Goal: Find specific page/section: Find specific page/section

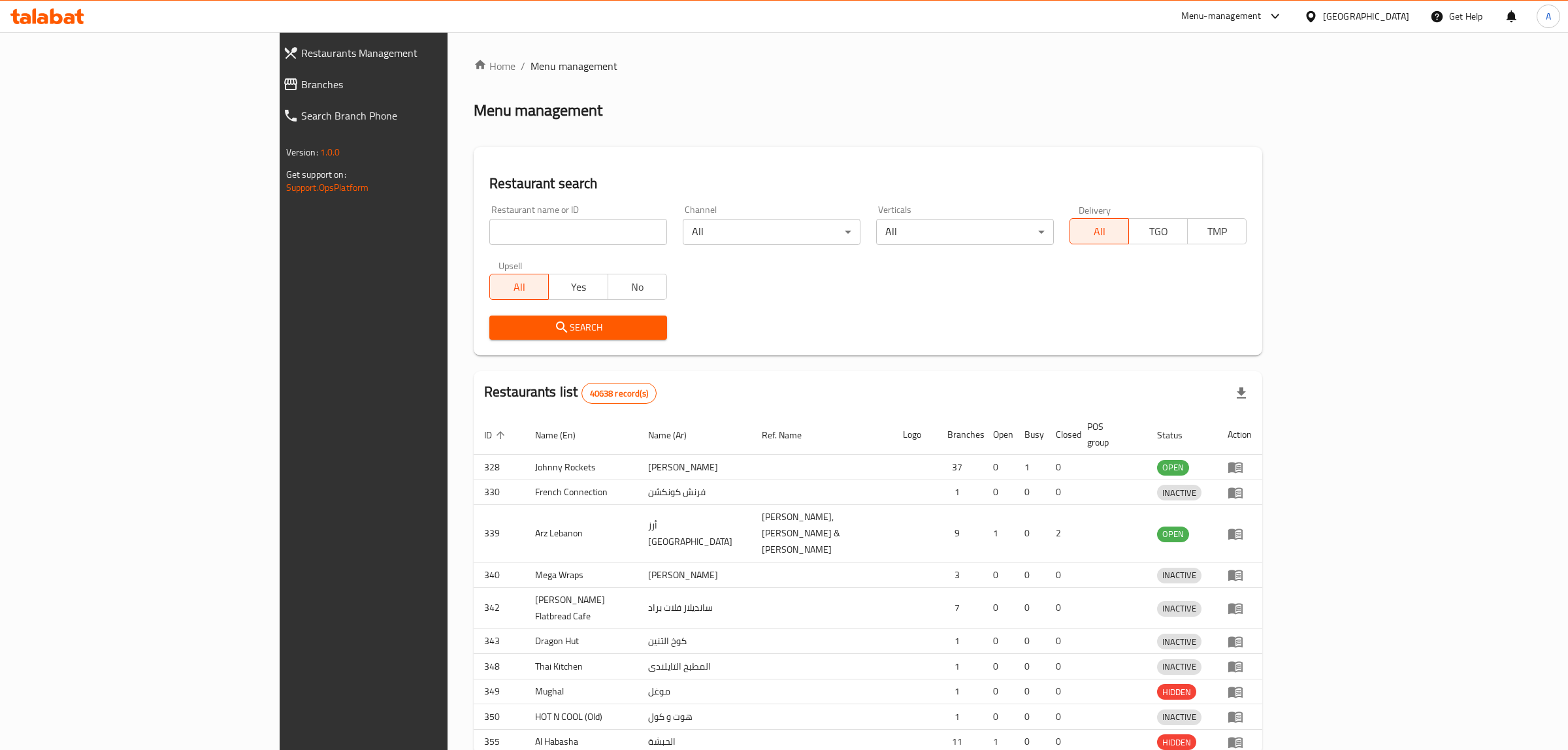
click at [450, 244] on div at bounding box center [784, 375] width 1568 height 750
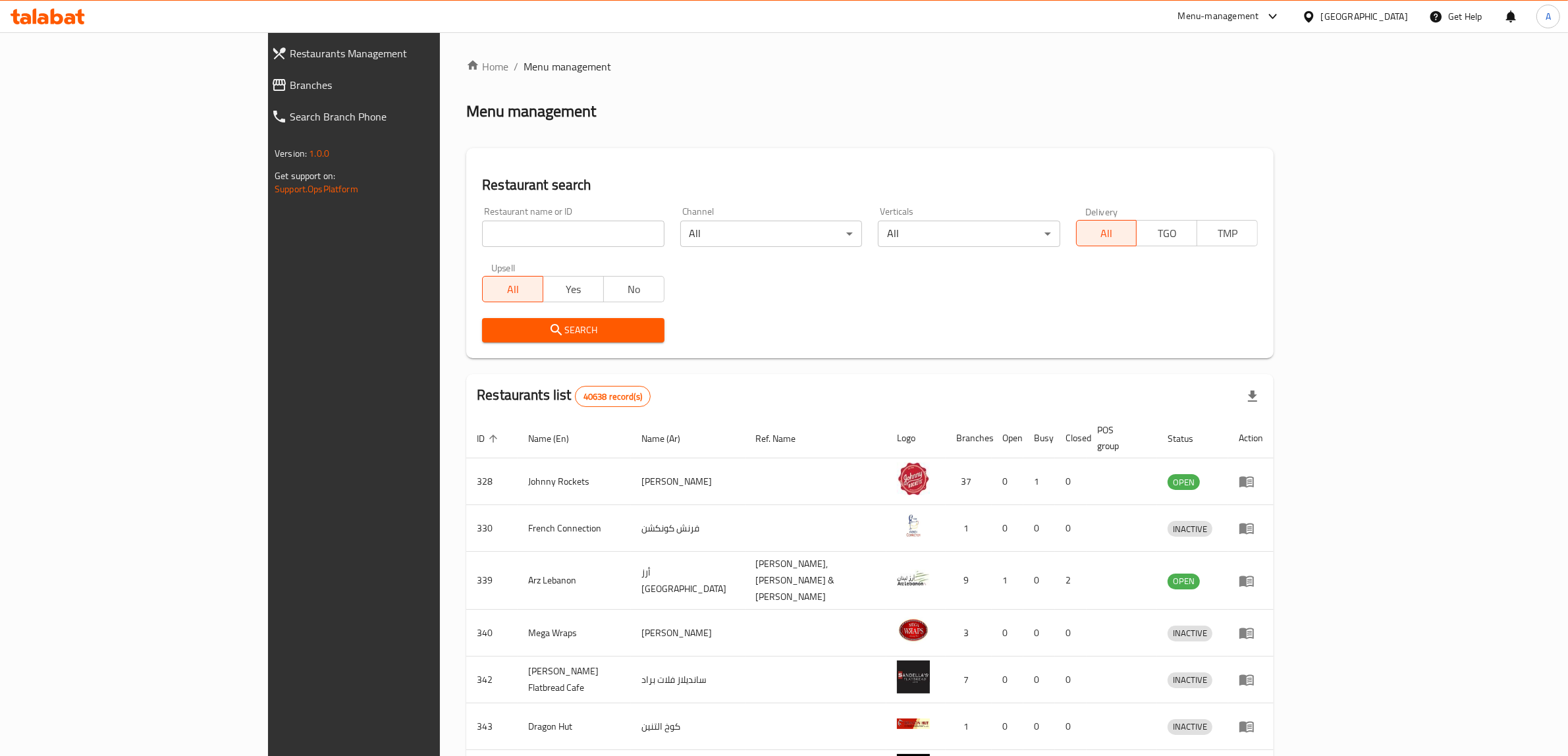
click at [482, 245] on input "search" at bounding box center [573, 234] width 182 height 27
drag, startPoint x: 455, startPoint y: 248, endPoint x: 412, endPoint y: 240, distance: 43.7
click at [482, 240] on input "search" at bounding box center [573, 234] width 182 height 27
paste input "717267"
type input "717267"
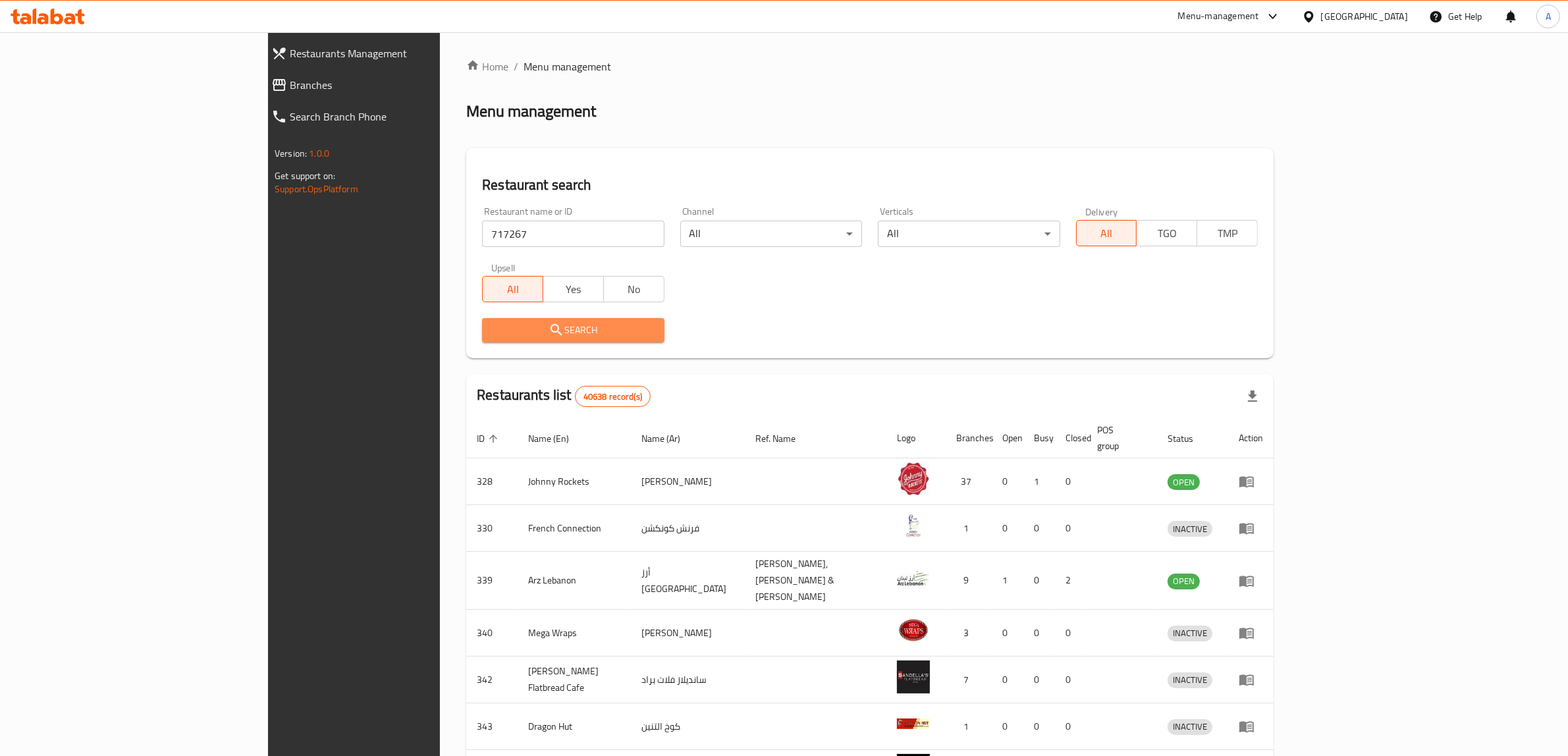
click at [493, 331] on span "Search" at bounding box center [573, 329] width 161 height 16
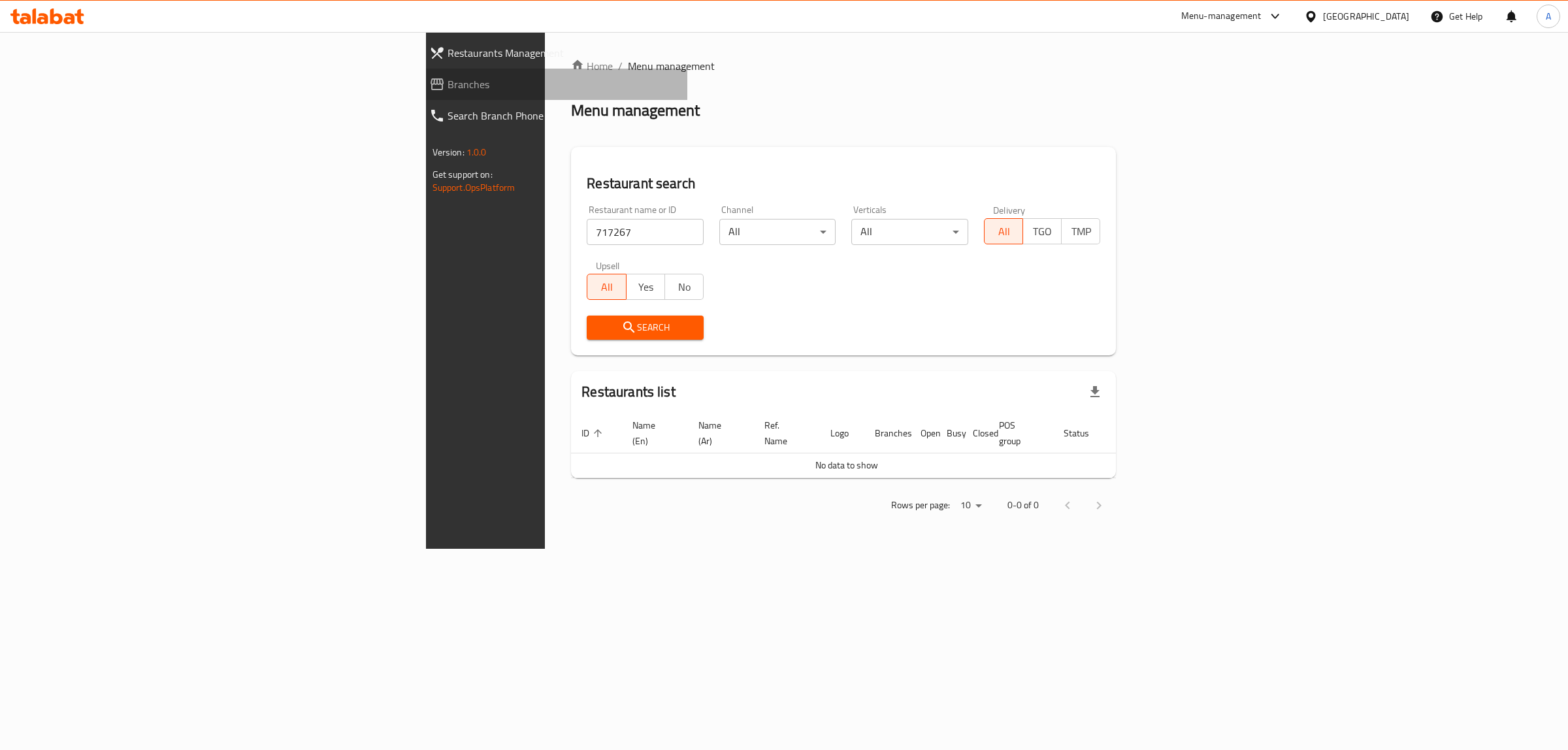
click at [447, 87] on span "Branches" at bounding box center [562, 84] width 230 height 16
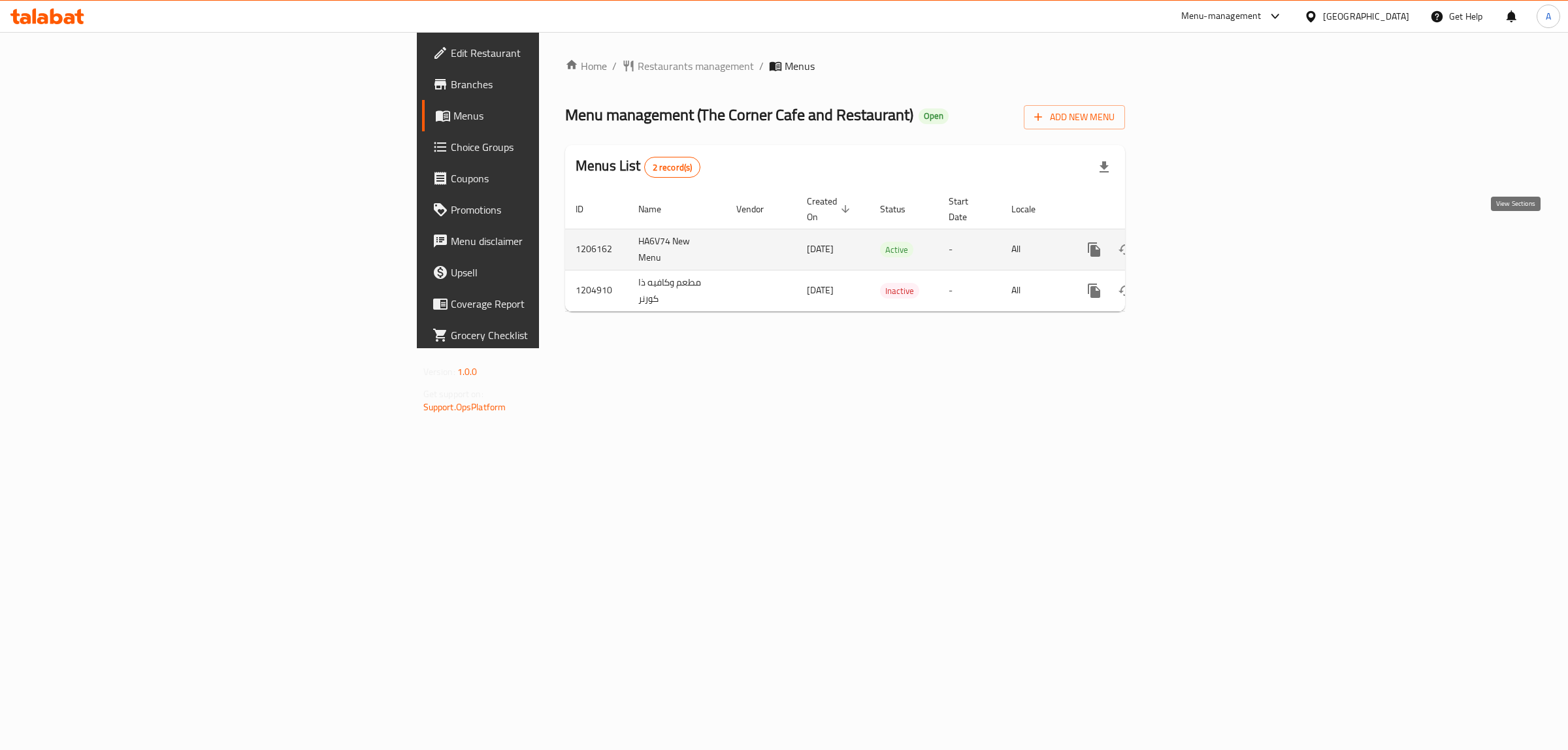
click at [1196, 242] on icon "enhanced table" at bounding box center [1188, 250] width 16 height 16
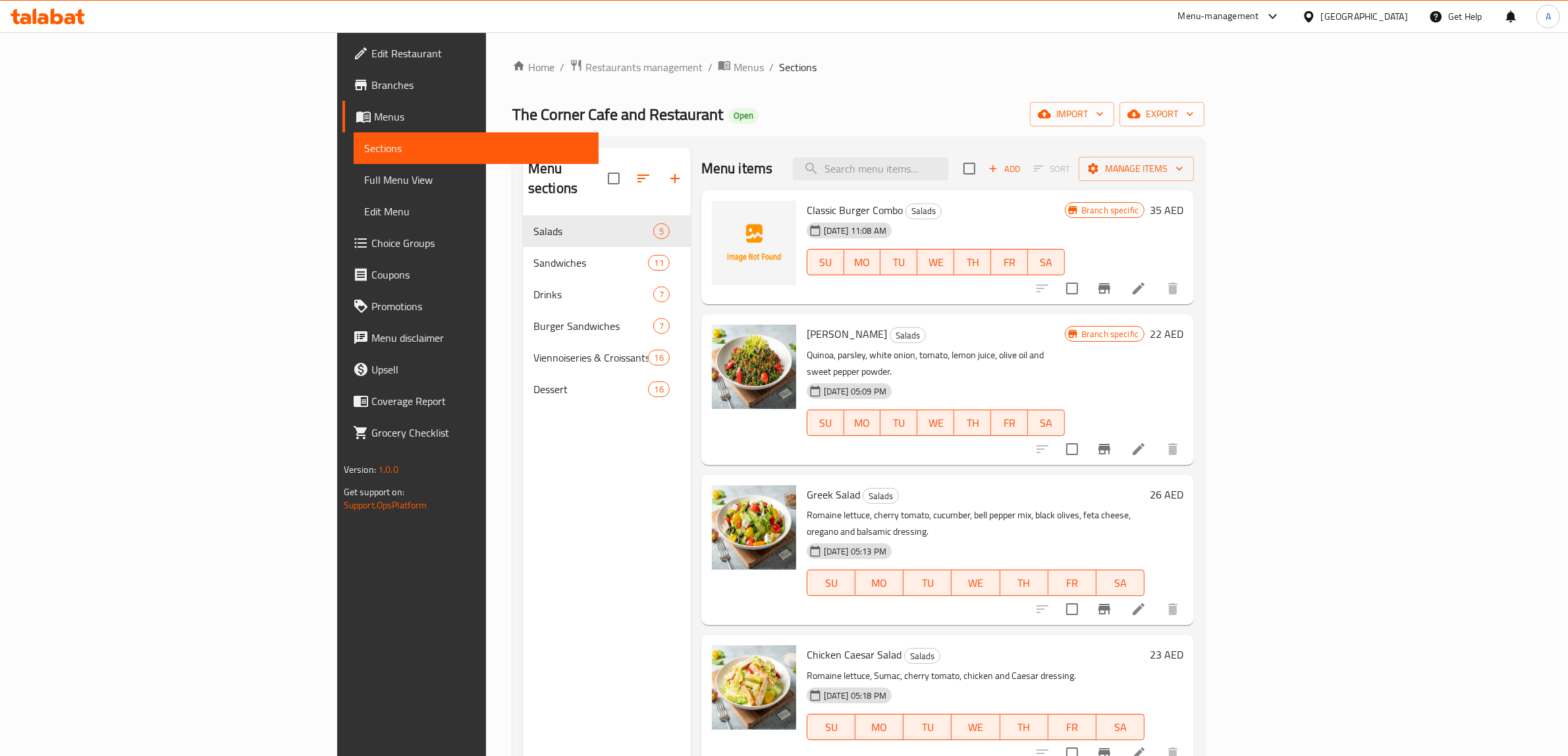
click at [371, 84] on span "Branches" at bounding box center [479, 85] width 217 height 16
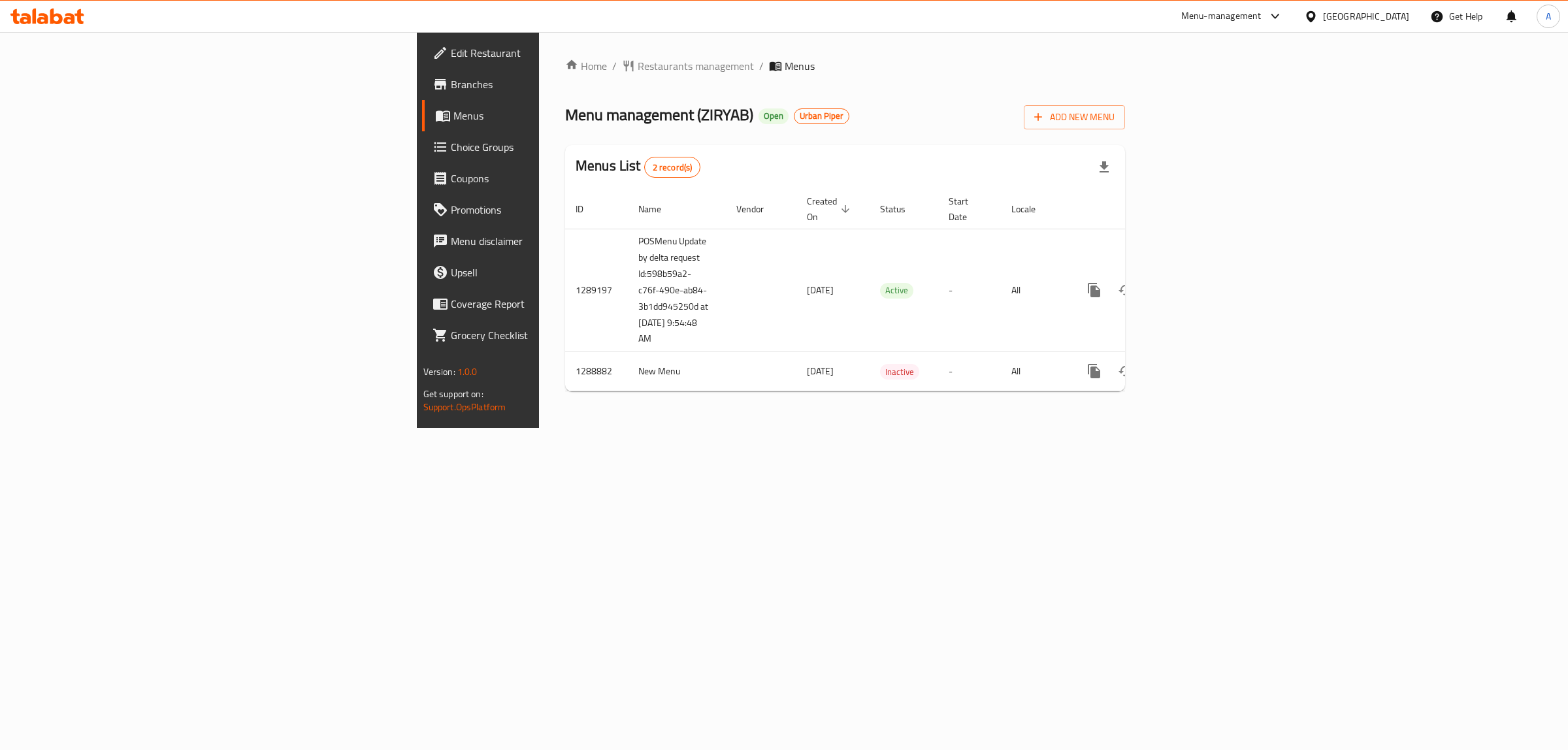
click at [539, 46] on div "Home / Restaurants management / Menus Menu management ( ZIRYAB ) Open Urban Pip…" at bounding box center [845, 230] width 612 height 396
click at [637, 59] on span "Restaurants management" at bounding box center [695, 66] width 116 height 16
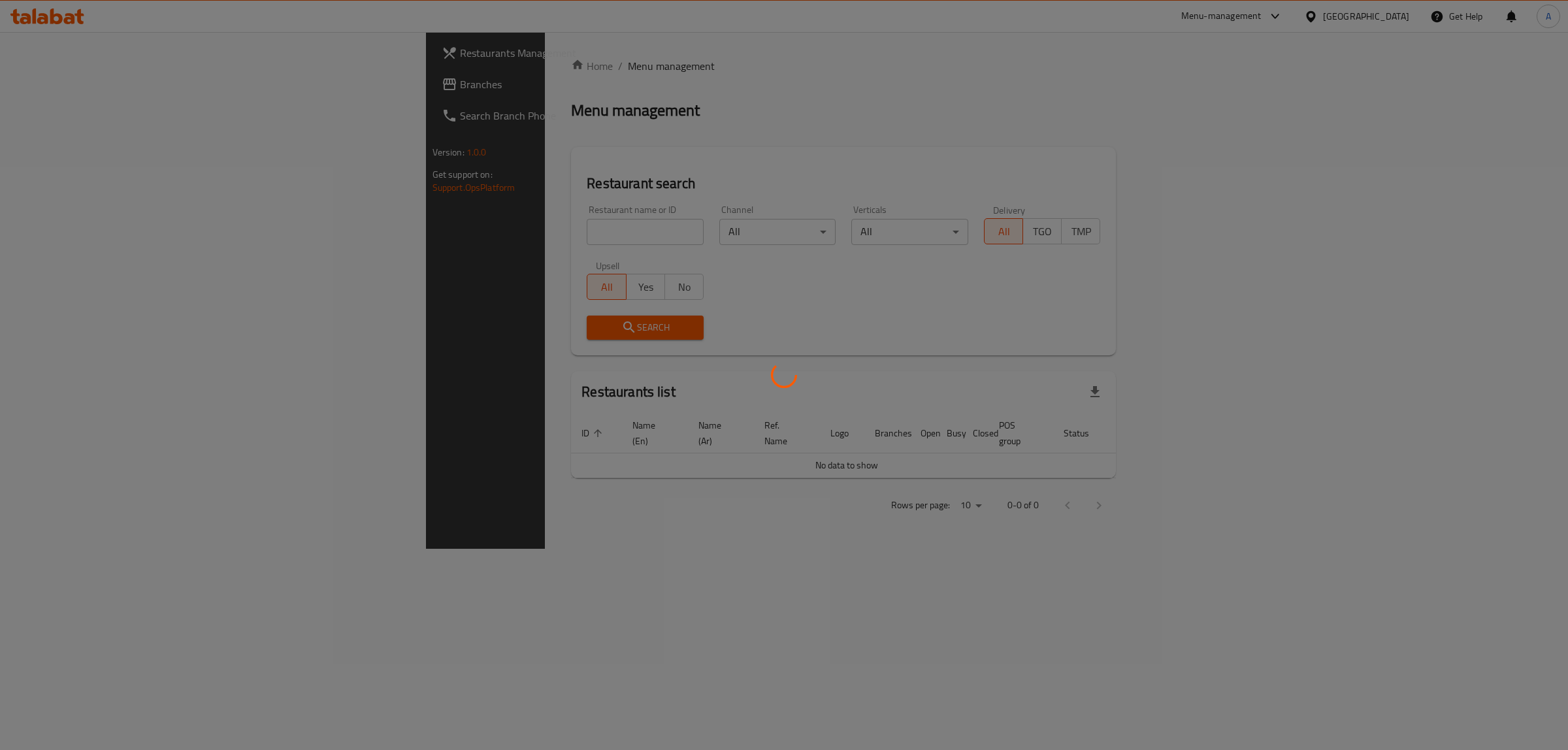
click at [105, 92] on div at bounding box center [784, 375] width 1568 height 750
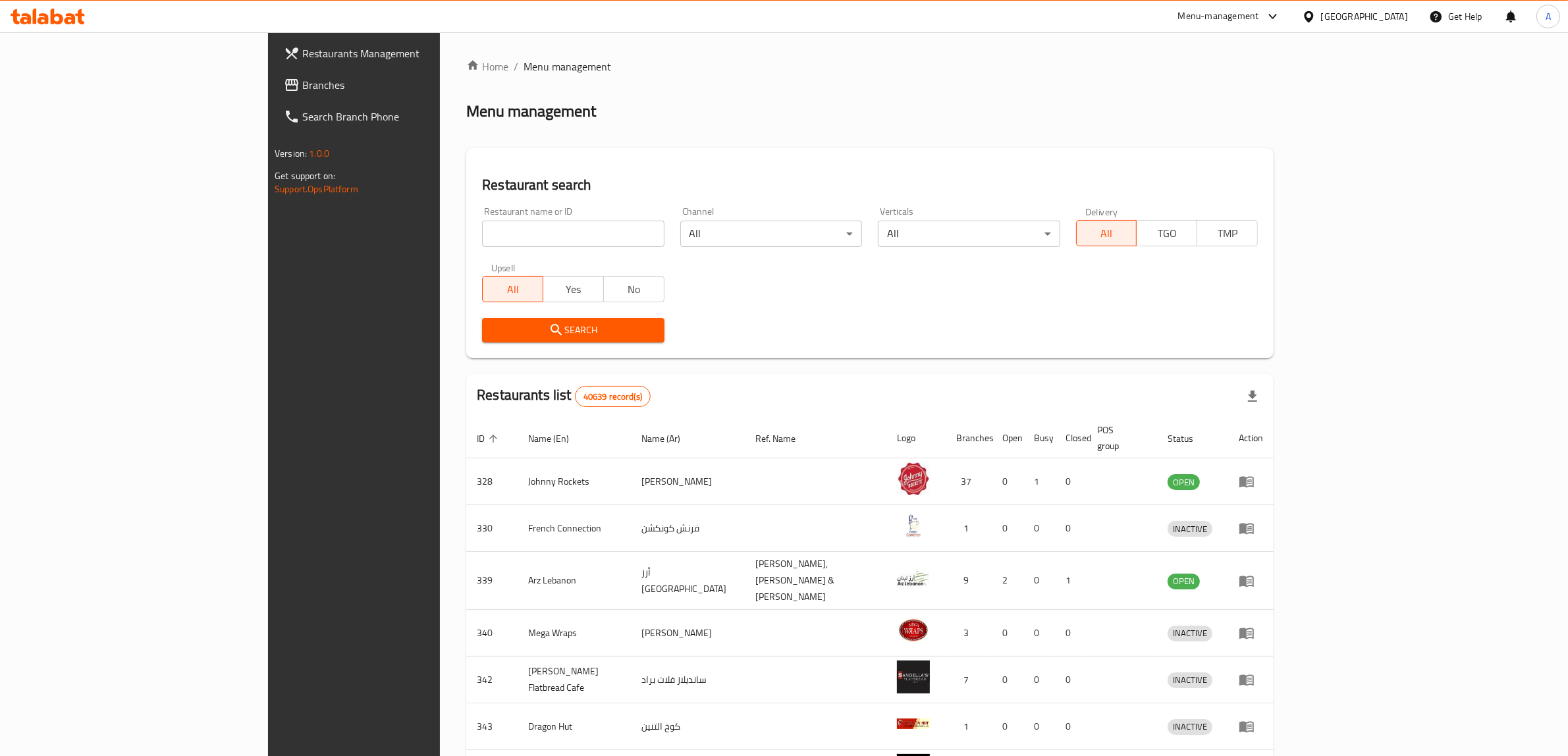
drag, startPoint x: 106, startPoint y: 93, endPoint x: 162, endPoint y: 111, distance: 58.8
click at [302, 93] on span "Branches" at bounding box center [410, 85] width 217 height 16
